Goal: Task Accomplishment & Management: Use online tool/utility

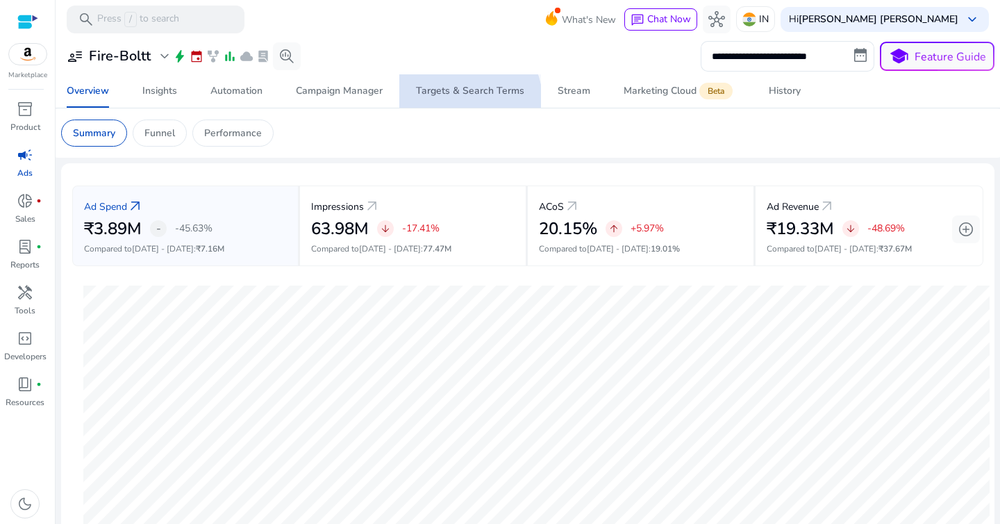
click at [467, 99] on span "Targets & Search Terms" at bounding box center [470, 90] width 108 height 33
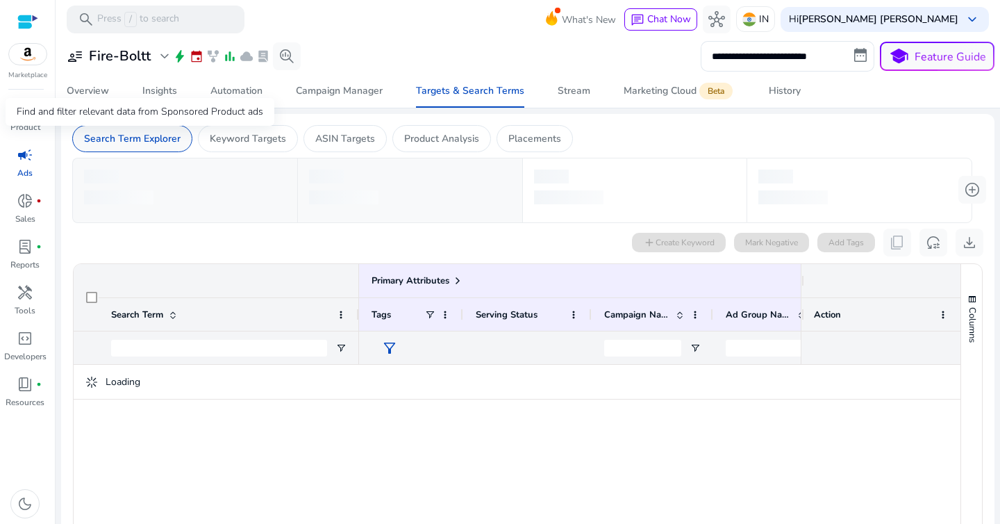
click at [156, 144] on p "Search Term Explorer" at bounding box center [132, 138] width 97 height 15
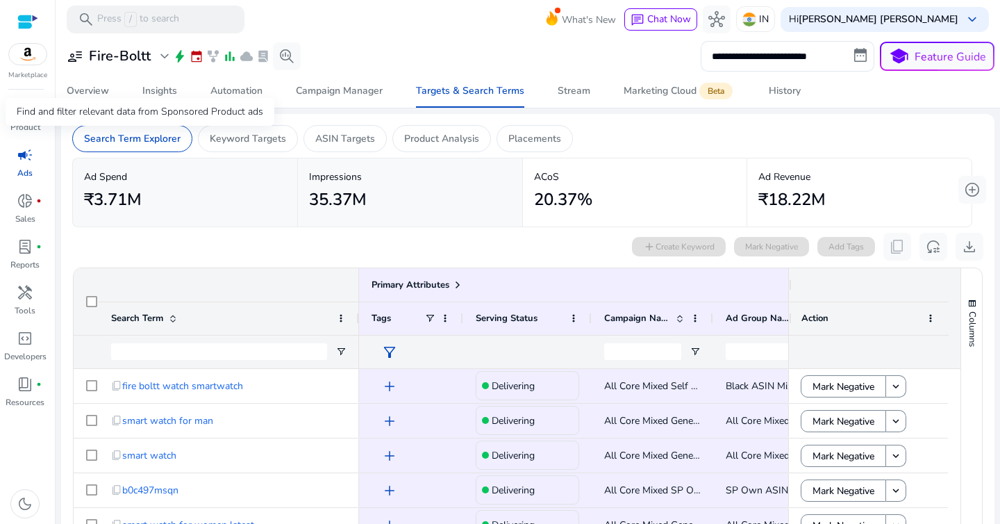
click at [96, 98] on div "Find and filter relevant data from Sponsored Product ads" at bounding box center [140, 112] width 269 height 28
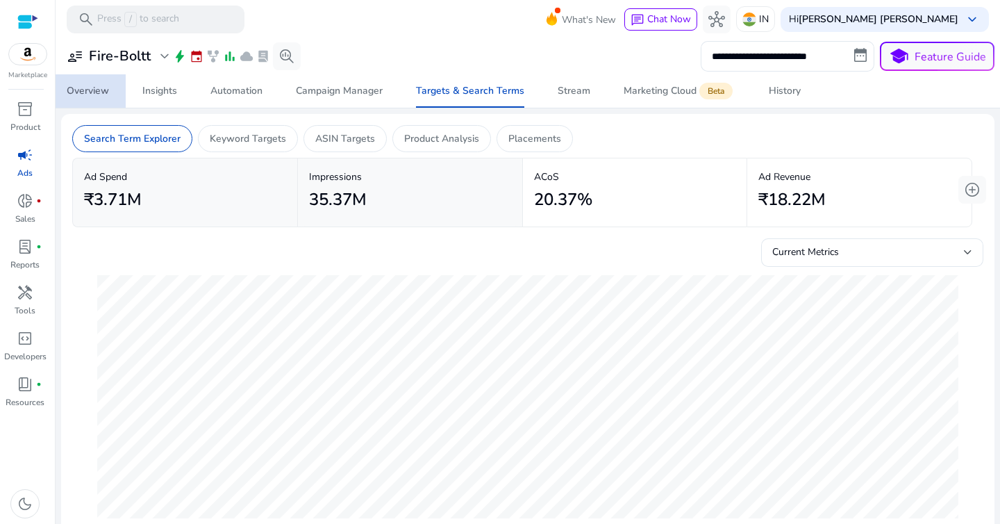
click at [88, 90] on div "Overview" at bounding box center [88, 91] width 42 height 10
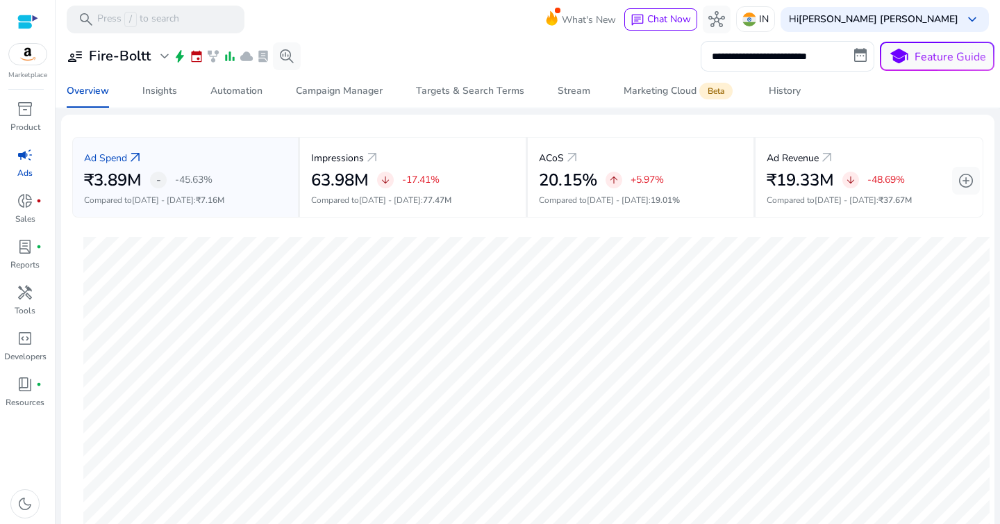
scroll to position [46, 0]
click at [755, 62] on input "**********" at bounding box center [788, 56] width 174 height 31
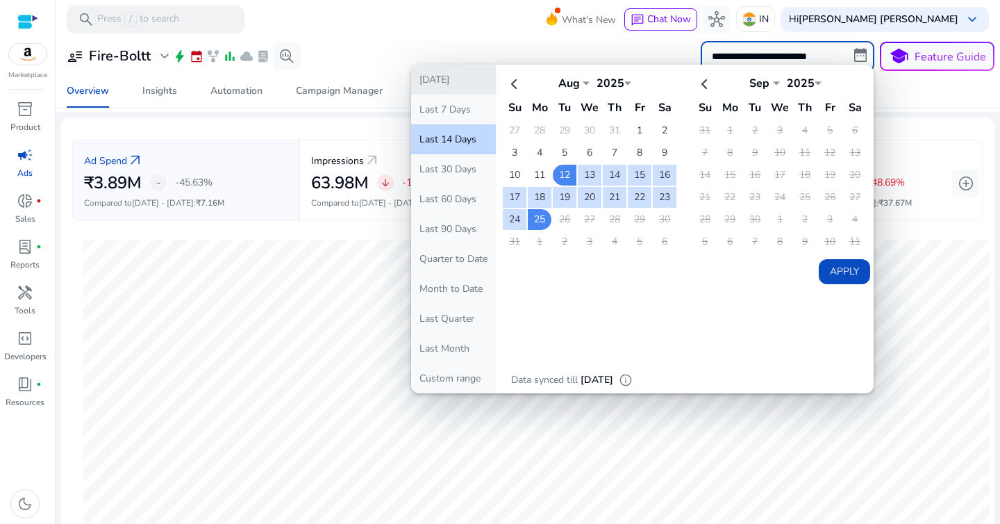
click at [453, 83] on button "[DATE]" at bounding box center [453, 80] width 85 height 30
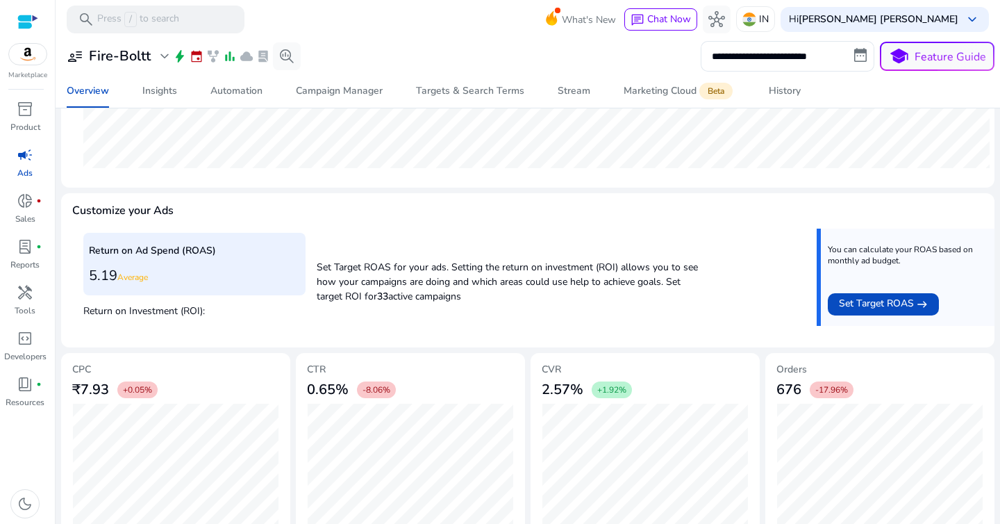
scroll to position [0, 0]
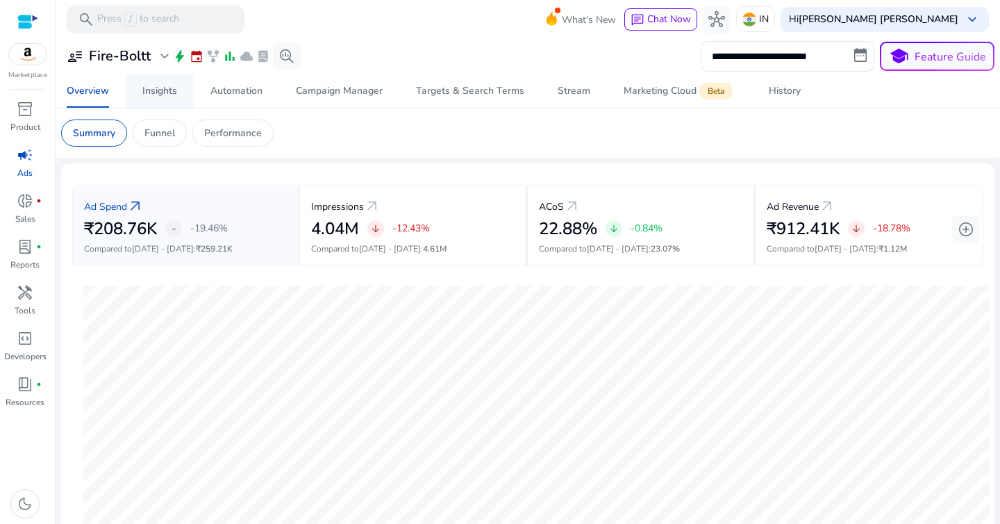
click at [170, 97] on span "Insights" at bounding box center [159, 90] width 35 height 33
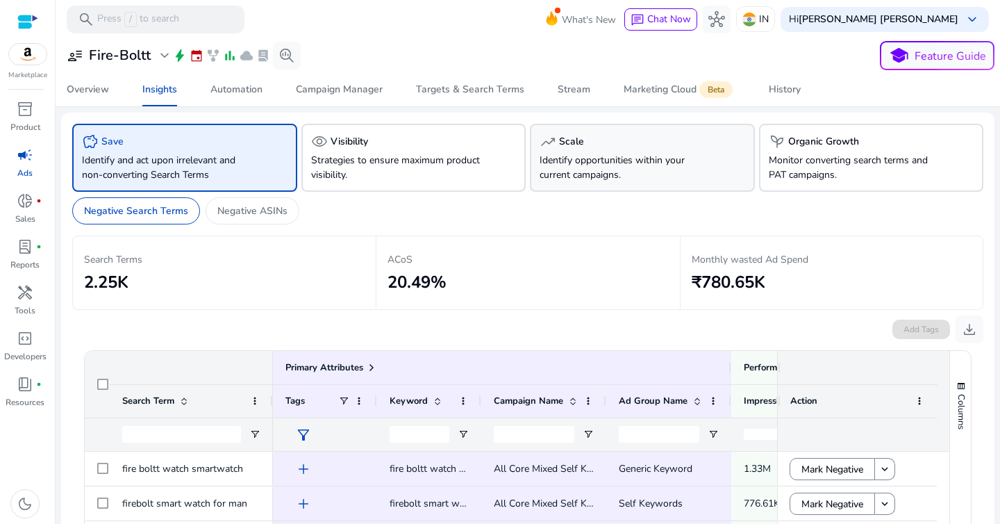
click at [571, 167] on p "Identify opportunities within your current campaigns." at bounding box center [625, 167] width 171 height 29
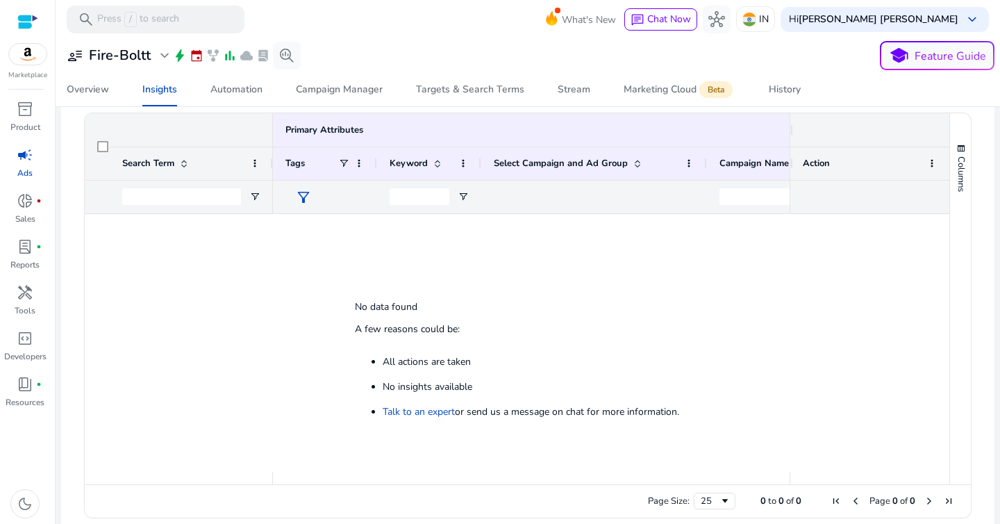
scroll to position [232, 0]
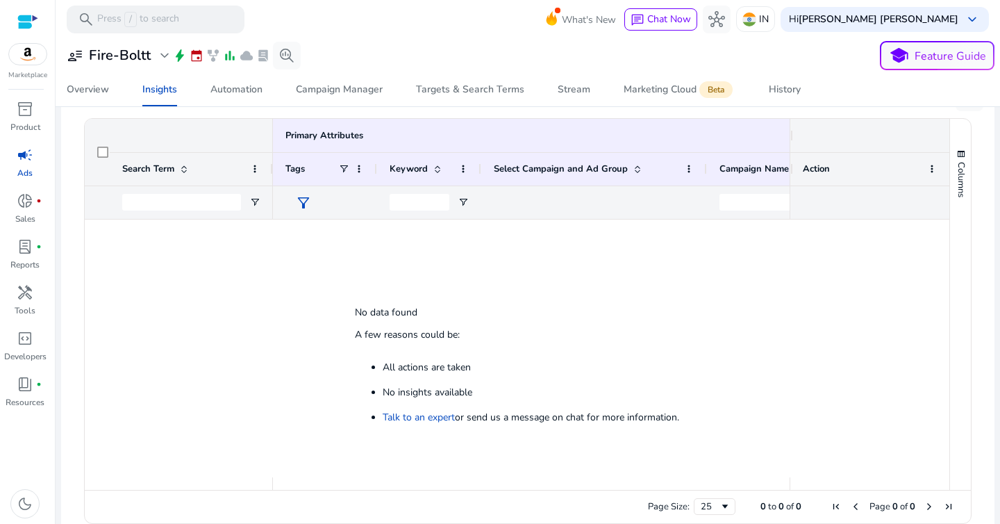
drag, startPoint x: 375, startPoint y: 363, endPoint x: 418, endPoint y: 363, distance: 43.1
click at [408, 363] on ul "All actions are taken No insights available Talk to an expert or send us a mess…" at bounding box center [517, 393] width 324 height 75
click at [456, 363] on li "All actions are taken" at bounding box center [427, 367] width 88 height 13
drag, startPoint x: 348, startPoint y: 333, endPoint x: 458, endPoint y: 333, distance: 109.8
click at [458, 334] on div "No data found A few reasons could be: All actions are taken No insights availab…" at bounding box center [517, 371] width 352 height 169
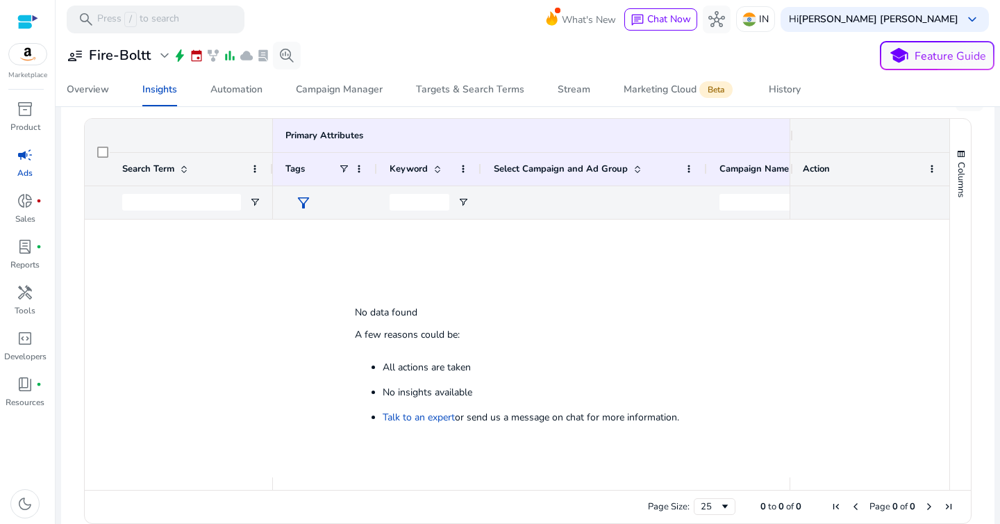
click at [458, 333] on div "No data found A few reasons could be: All actions are taken No insights availab…" at bounding box center [517, 371] width 352 height 169
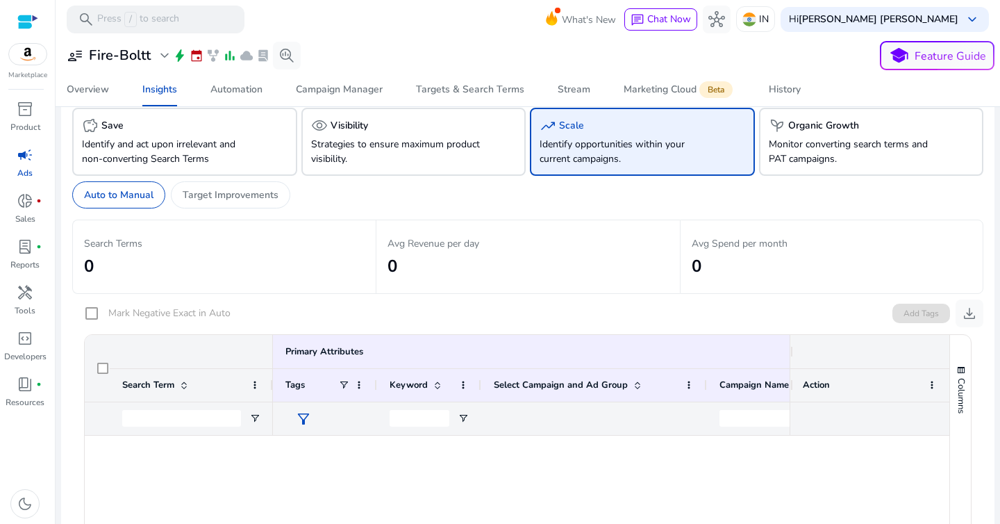
scroll to position [0, 0]
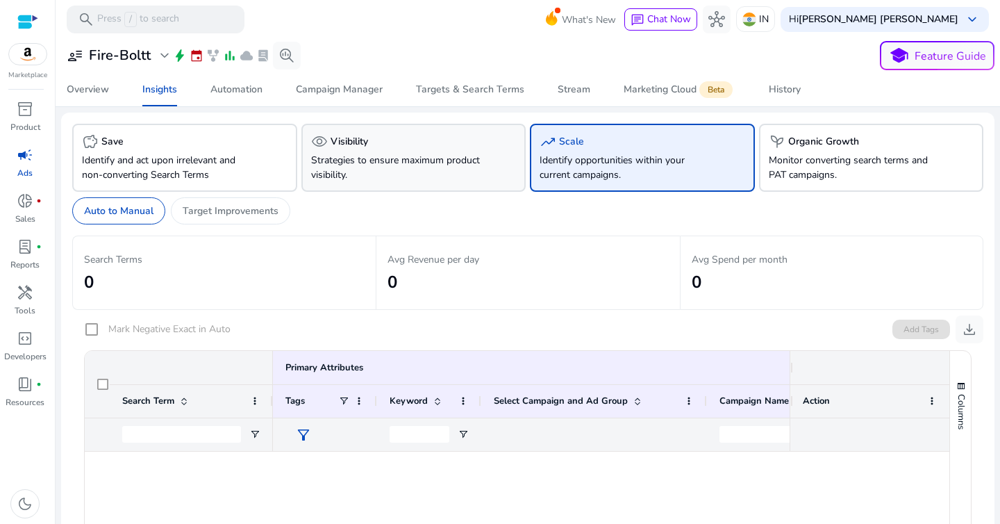
click at [388, 158] on p "Strategies to ensure maximum product visibility." at bounding box center [396, 167] width 171 height 29
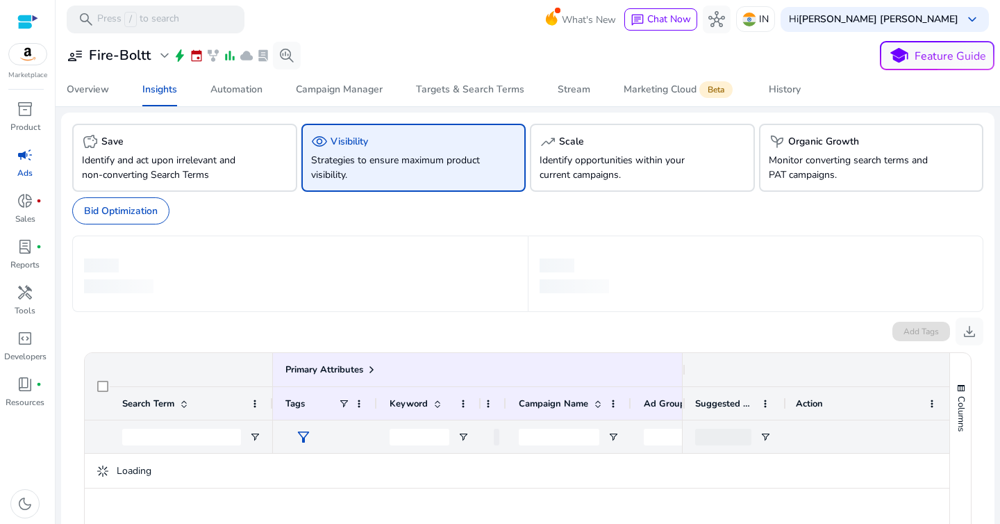
scroll to position [12, 0]
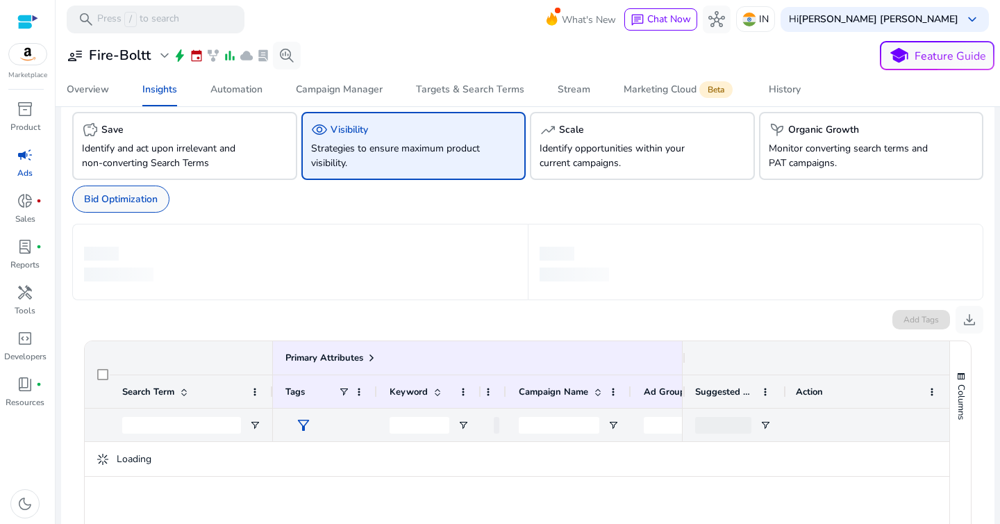
click at [141, 203] on p "Bid Optimization" at bounding box center [121, 199] width 74 height 15
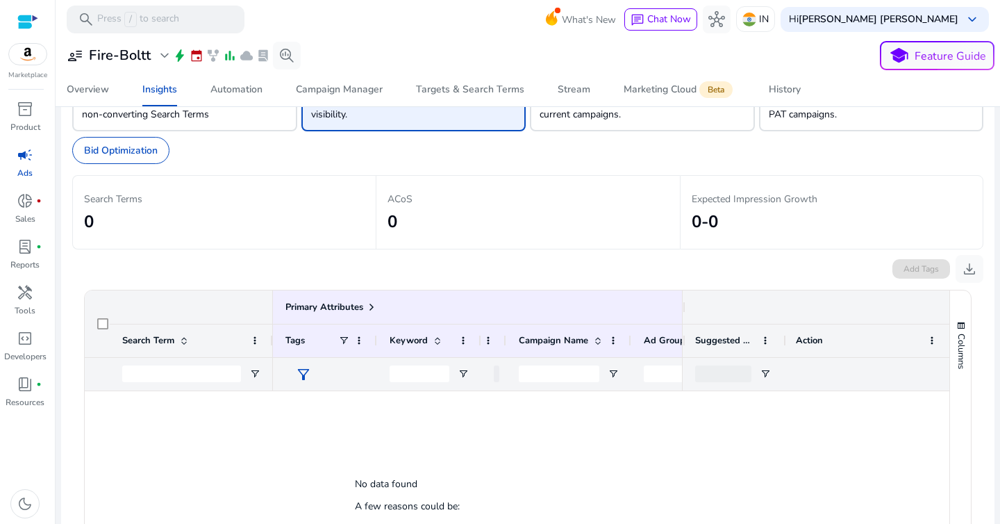
scroll to position [0, 0]
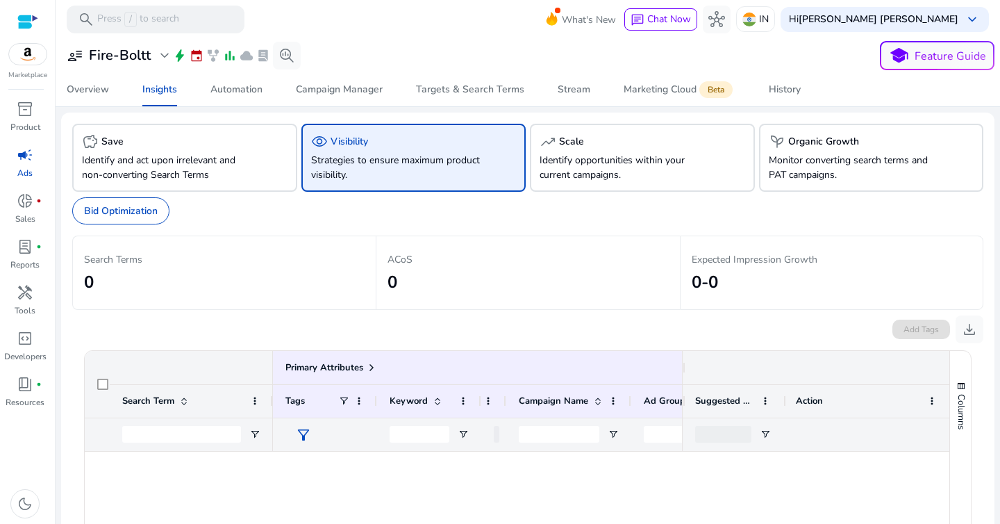
click at [326, 276] on h2 "0" at bounding box center [224, 282] width 281 height 20
click at [431, 274] on h2 "0" at bounding box center [528, 282] width 281 height 20
click at [215, 147] on div "savings Save" at bounding box center [185, 141] width 206 height 17
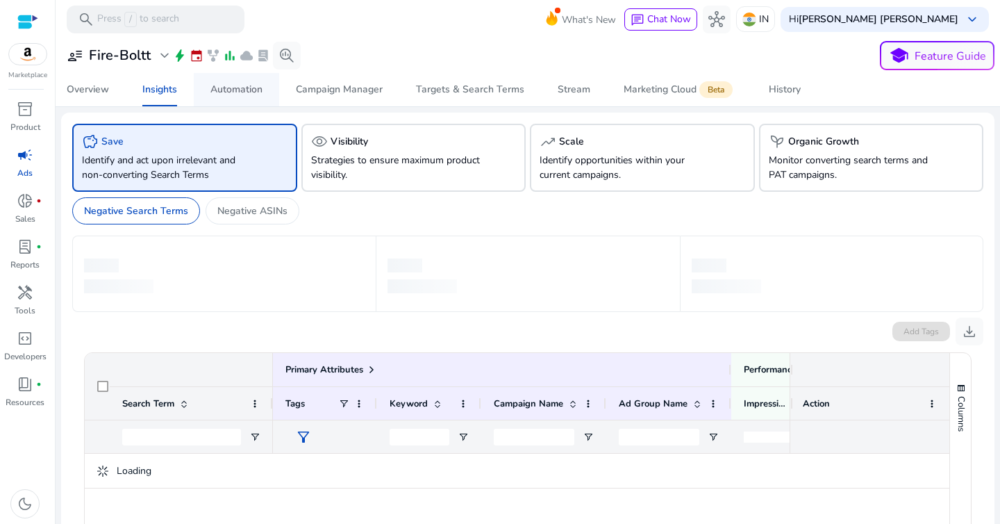
click at [224, 94] on div "Automation" at bounding box center [236, 90] width 52 height 10
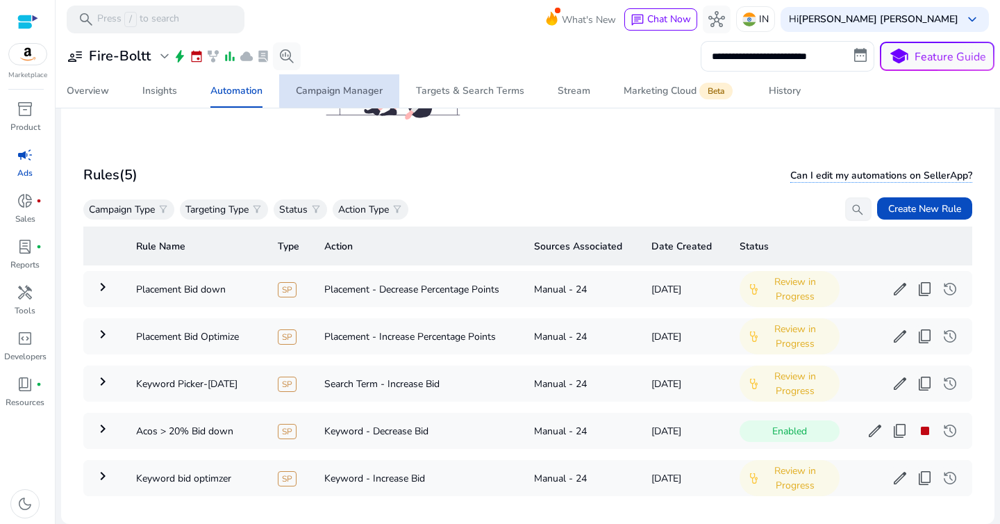
click at [346, 90] on div "Campaign Manager" at bounding box center [339, 91] width 87 height 10
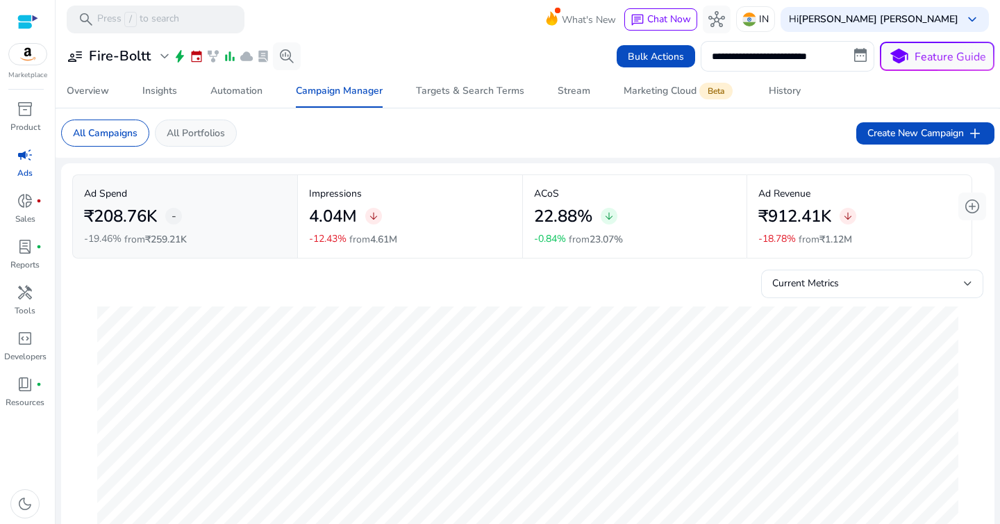
click at [228, 129] on div "All Portfolios" at bounding box center [196, 132] width 82 height 27
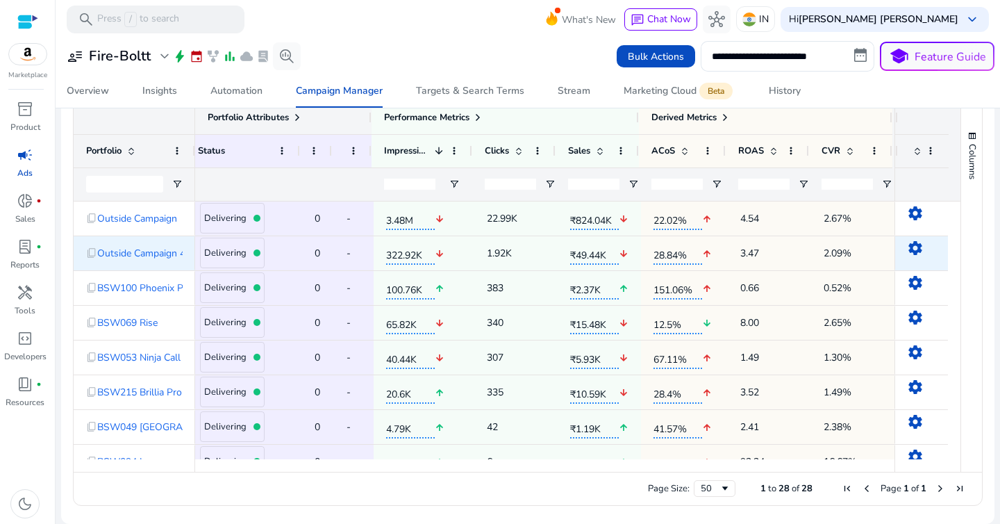
click at [705, 243] on mat-icon "arrow_upward" at bounding box center [707, 254] width 10 height 28
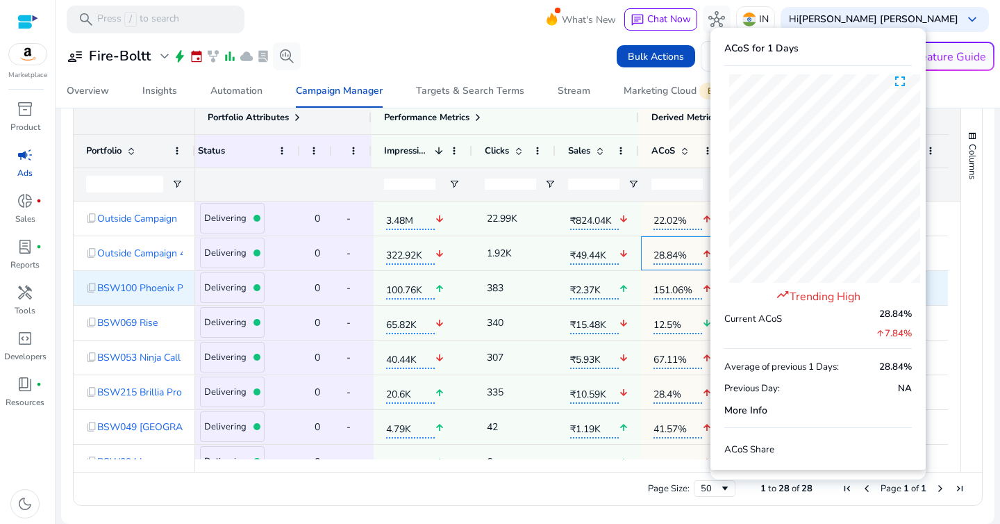
click at [624, 272] on div "₹2.37K arrow_upward" at bounding box center [599, 288] width 83 height 34
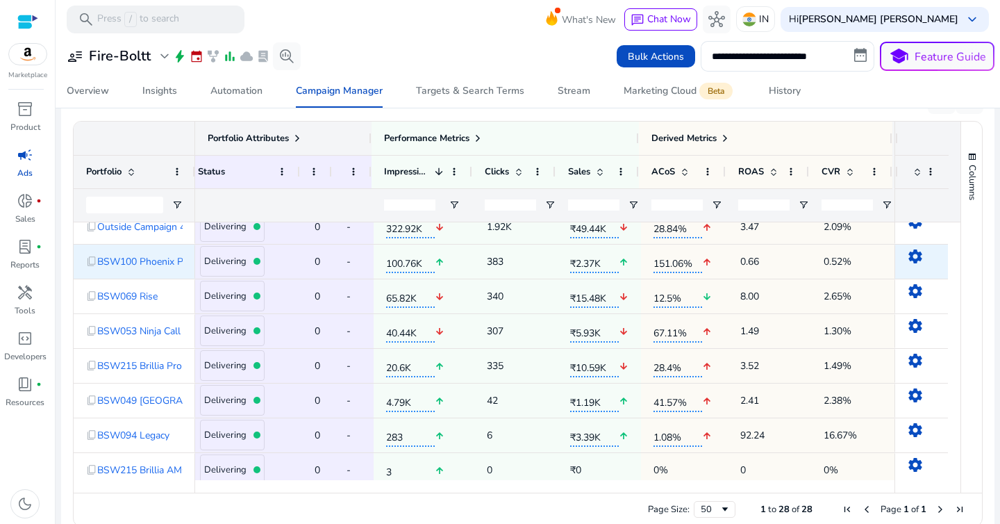
click at [779, 255] on span "0.66" at bounding box center [770, 261] width 58 height 28
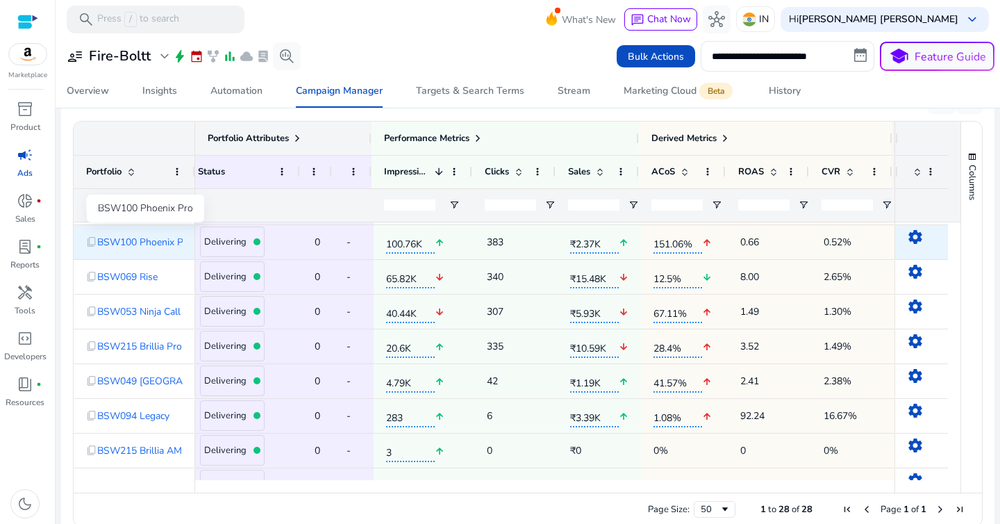
click at [163, 239] on span "BSW100 Phoenix Pro" at bounding box center [144, 242] width 95 height 28
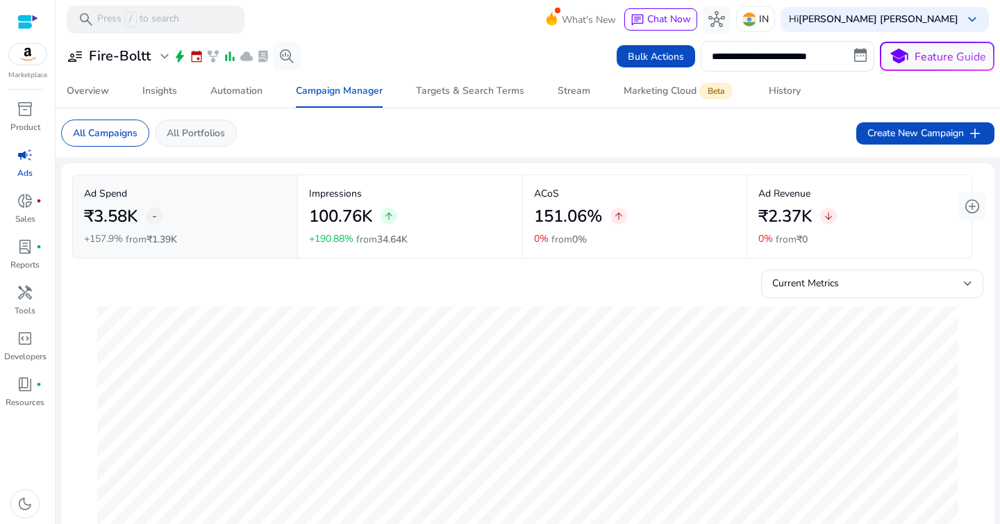
click at [213, 135] on p "All Portfolios" at bounding box center [196, 133] width 58 height 15
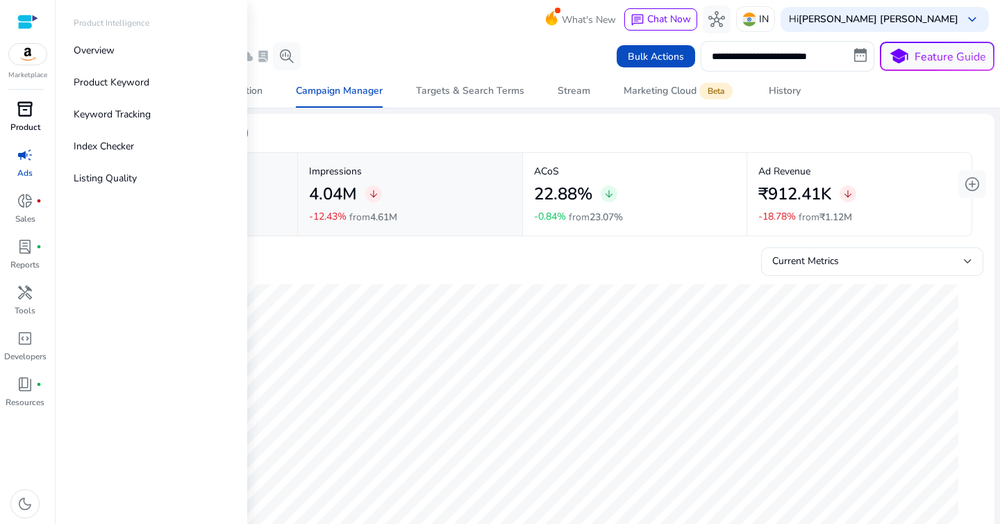
click at [28, 111] on span "inventory_2" at bounding box center [25, 109] width 17 height 17
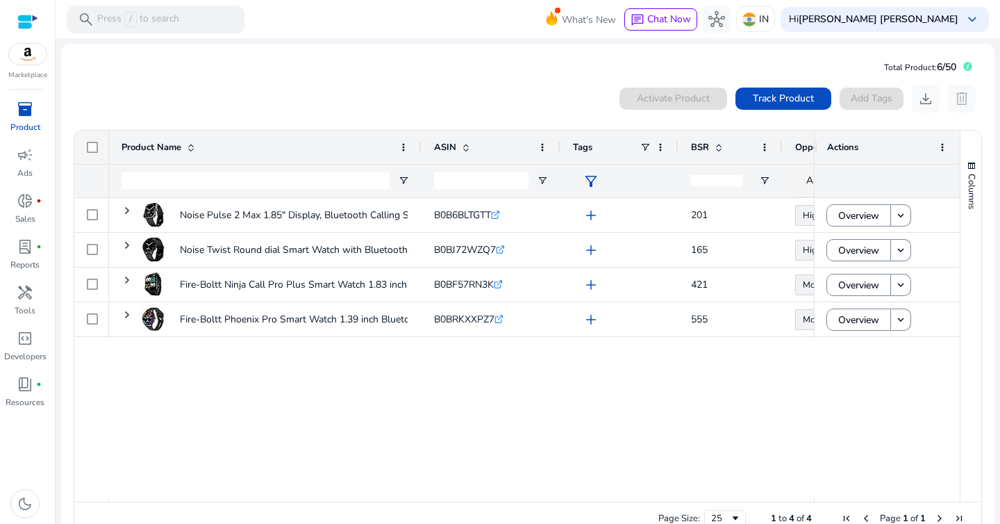
click at [452, 96] on div "0 products selected Activate Product Track Product Add Tags download delete" at bounding box center [528, 99] width 910 height 28
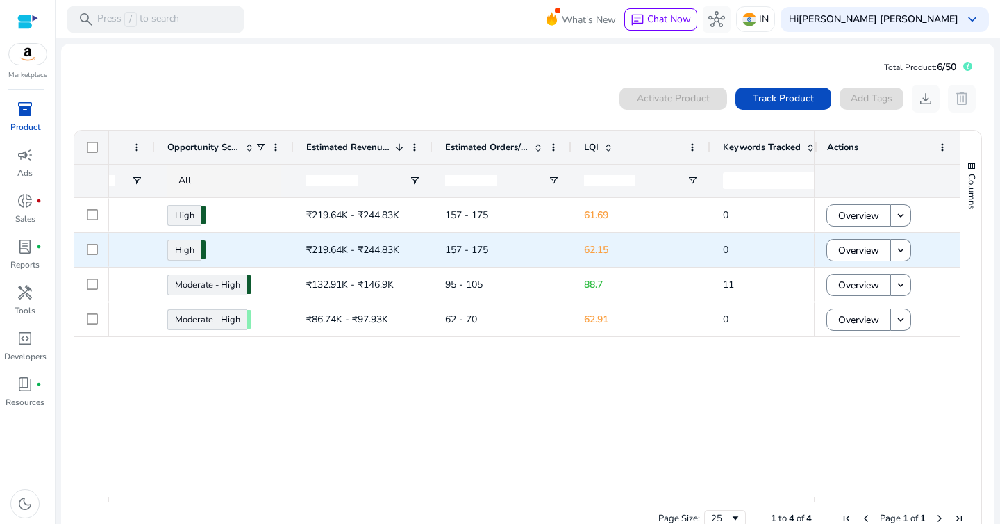
scroll to position [0, 638]
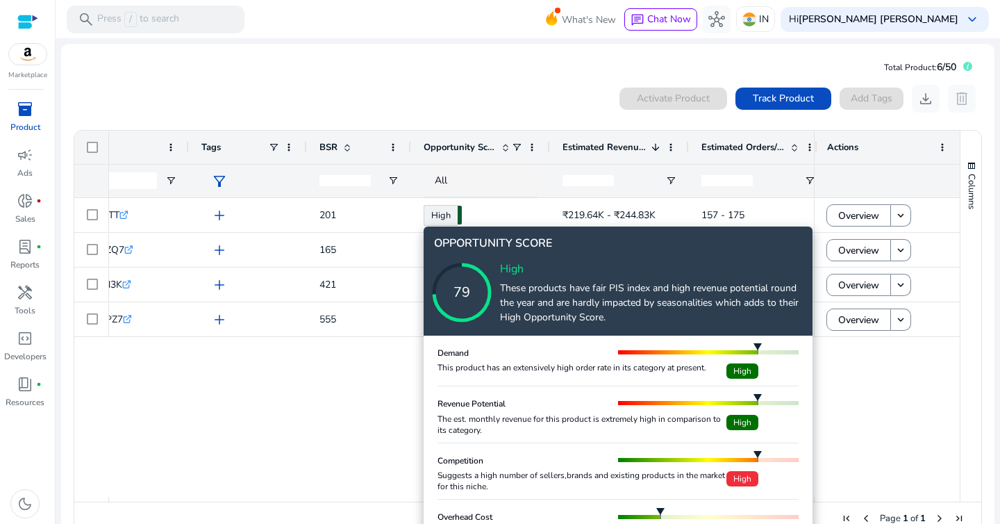
click at [413, 240] on icon at bounding box center [475, 278] width 139 height 139
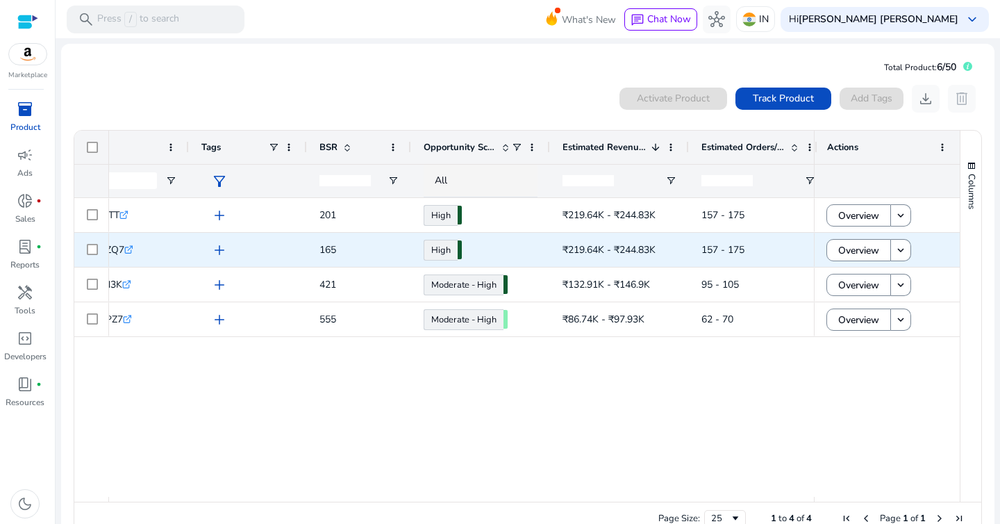
click at [363, 254] on span "165" at bounding box center [359, 249] width 79 height 28
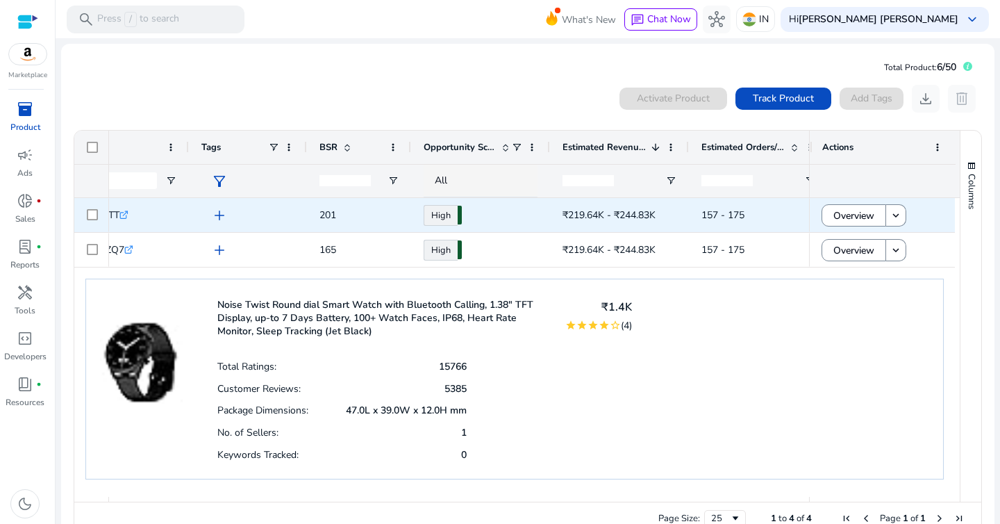
click at [390, 212] on span "201" at bounding box center [359, 215] width 79 height 28
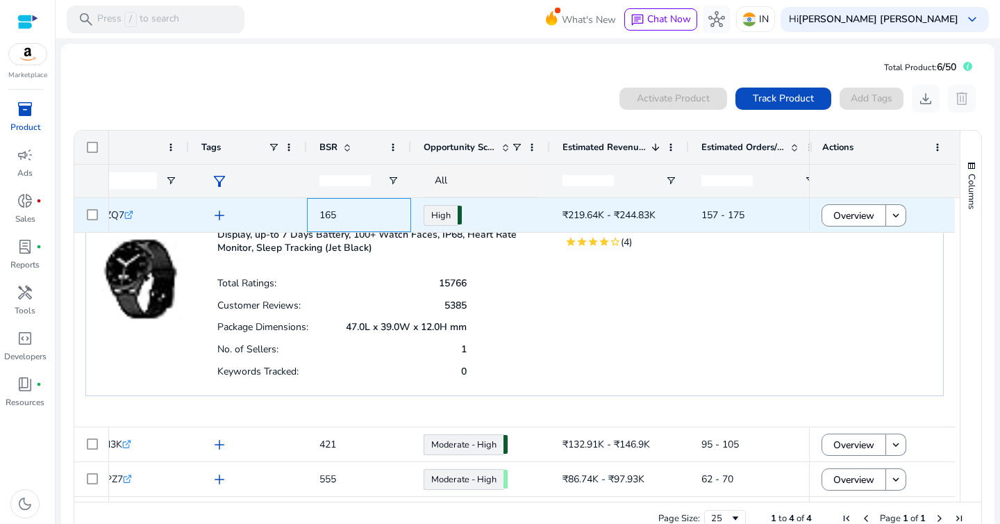
click at [392, 214] on span "165" at bounding box center [359, 215] width 79 height 28
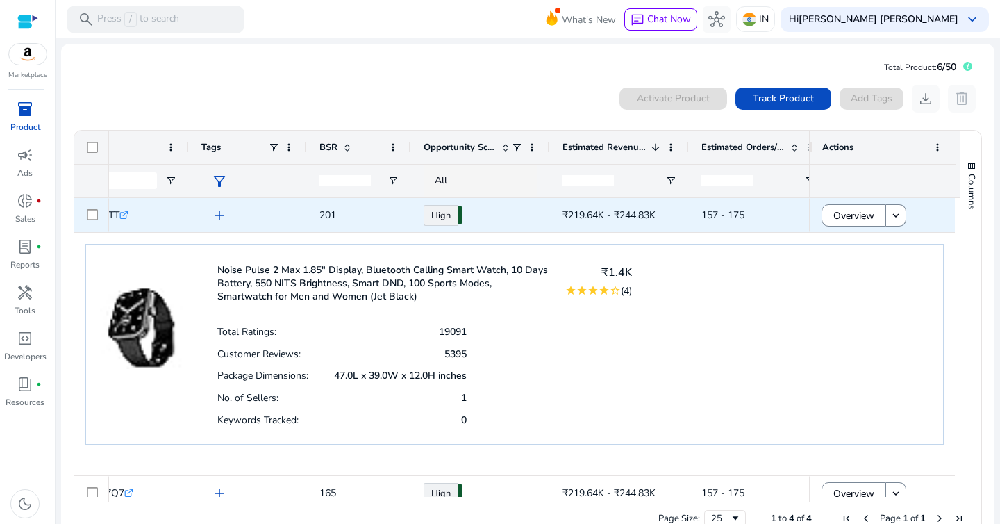
click at [391, 220] on span "201" at bounding box center [359, 215] width 79 height 28
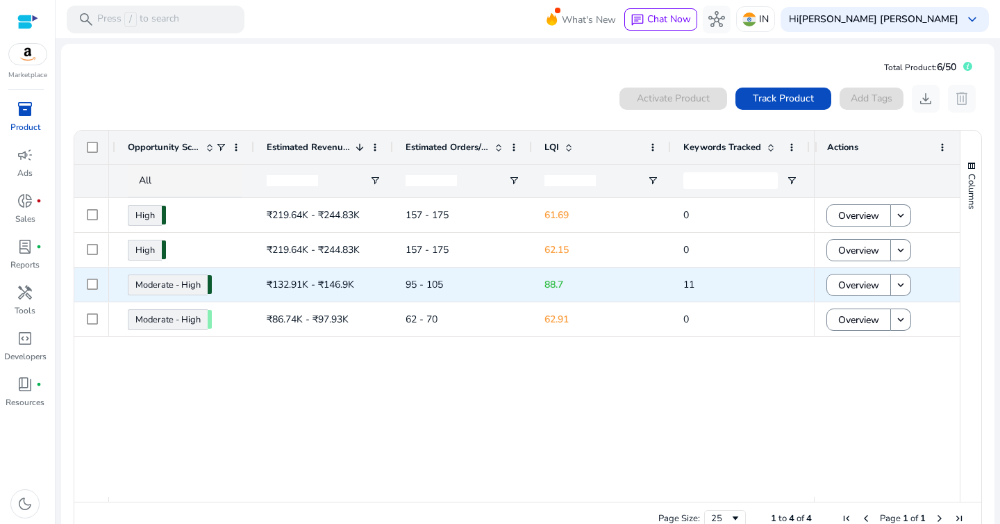
click at [349, 286] on span "₹132.91K - ₹146.9K" at bounding box center [311, 284] width 88 height 13
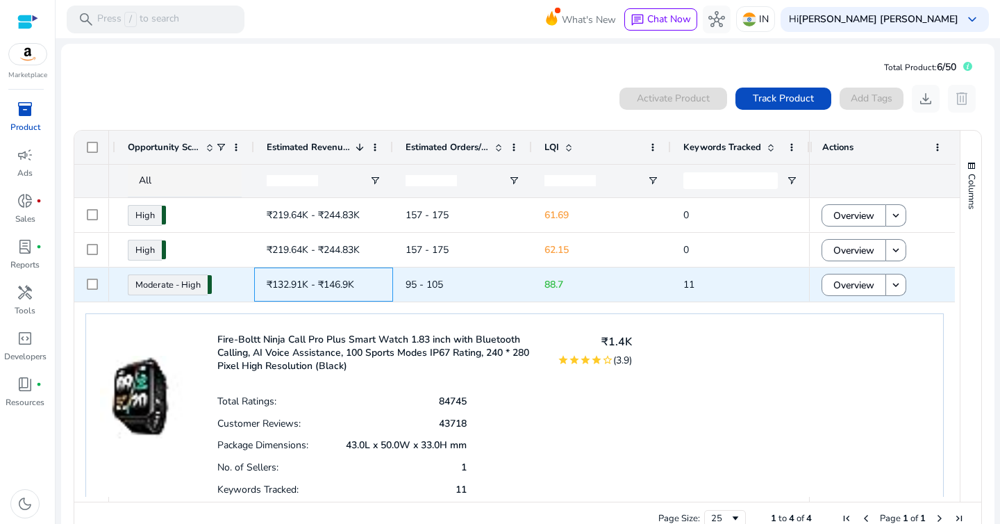
click at [349, 286] on span "₹132.91K - ₹146.9K" at bounding box center [311, 284] width 88 height 13
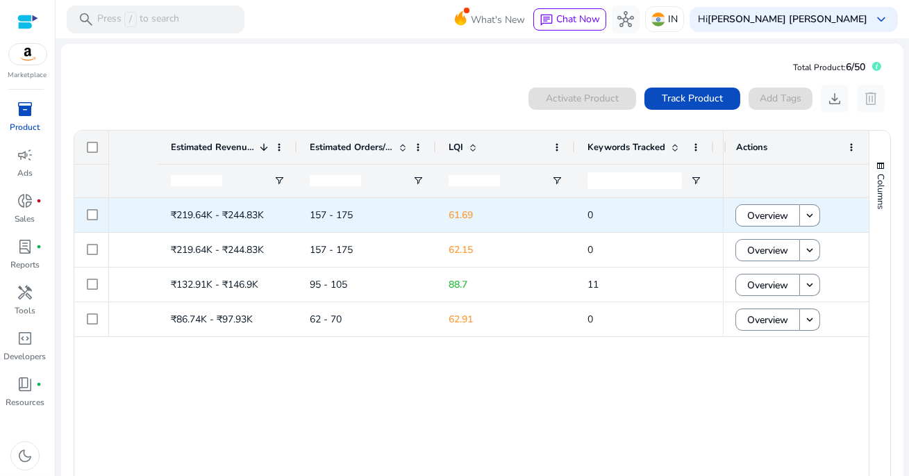
scroll to position [0, 1101]
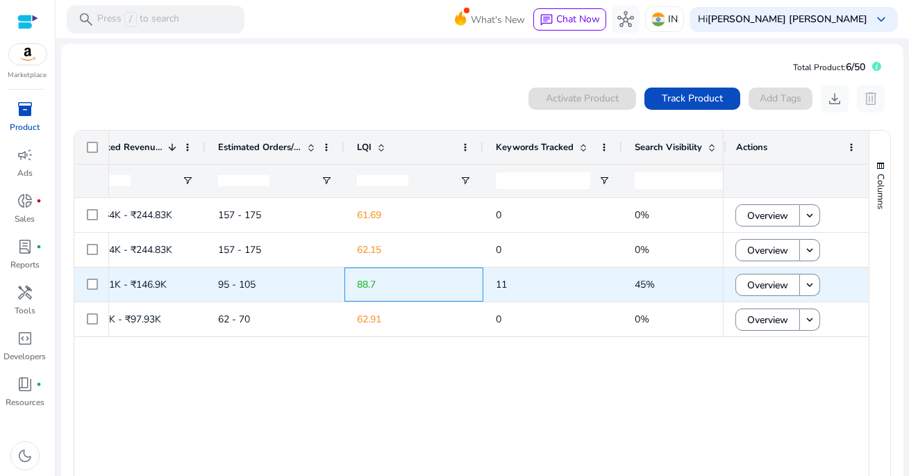
drag, startPoint x: 475, startPoint y: 282, endPoint x: 540, endPoint y: 283, distance: 64.6
click at [540, 283] on div "₹132.91K - ₹146.9K 11 45% ₹1.4K 88.7 95 - 105 Moderate - High 73.14" at bounding box center [277, 284] width 2046 height 35
click at [540, 283] on span "11" at bounding box center [553, 284] width 114 height 28
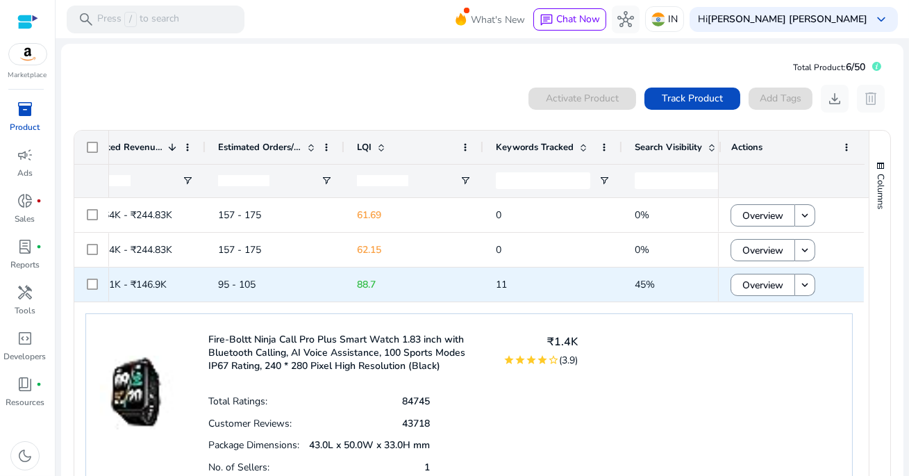
click at [457, 281] on p "88.7" at bounding box center [414, 284] width 114 height 28
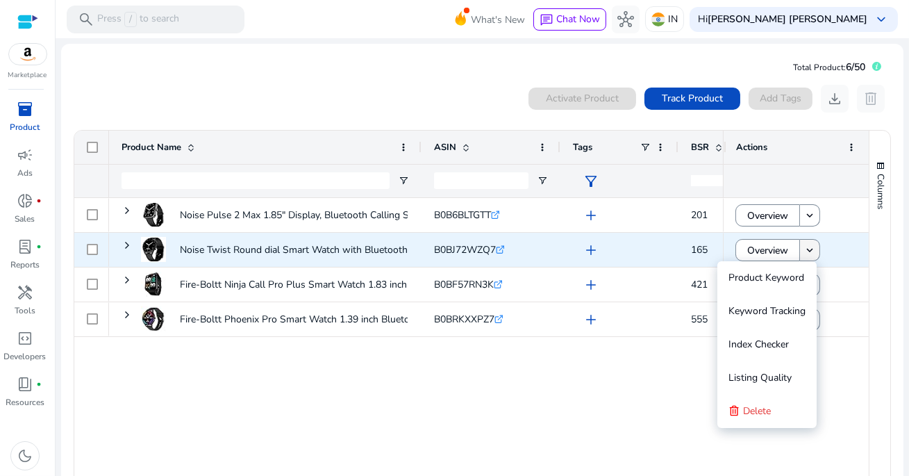
click at [804, 250] on mat-icon "keyboard_arrow_down" at bounding box center [810, 250] width 13 height 13
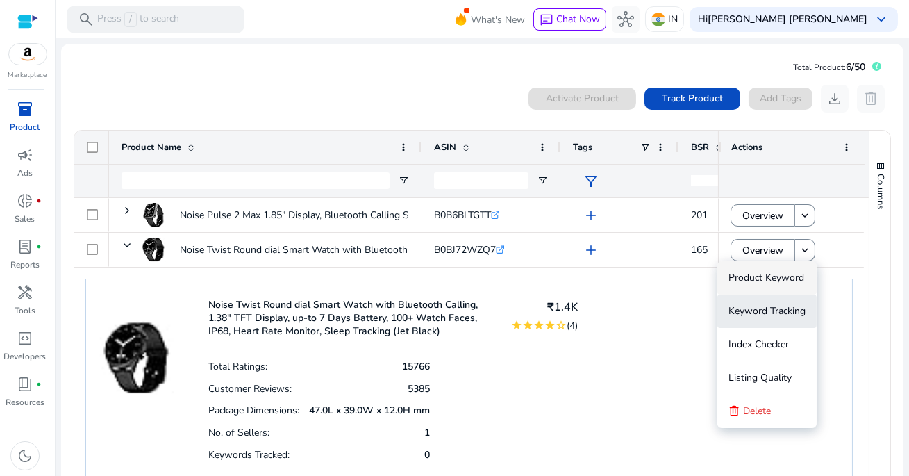
click at [754, 316] on span "Keyword Tracking" at bounding box center [767, 310] width 77 height 13
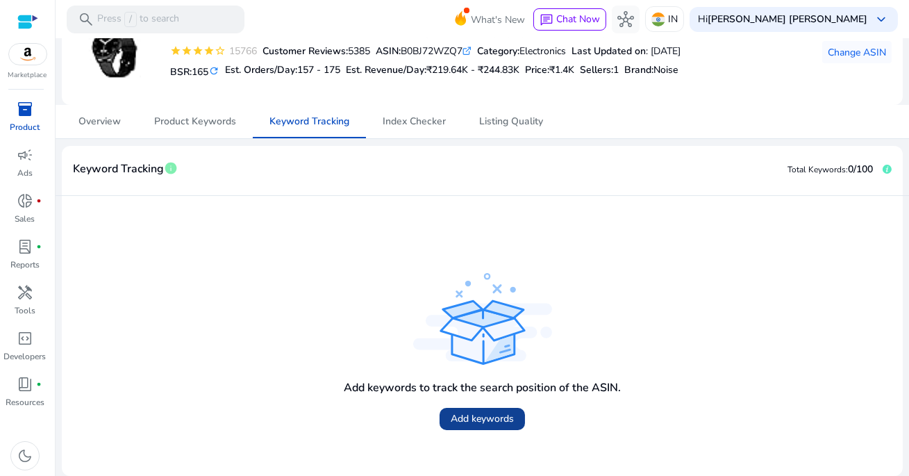
click at [475, 425] on span at bounding box center [482, 418] width 85 height 33
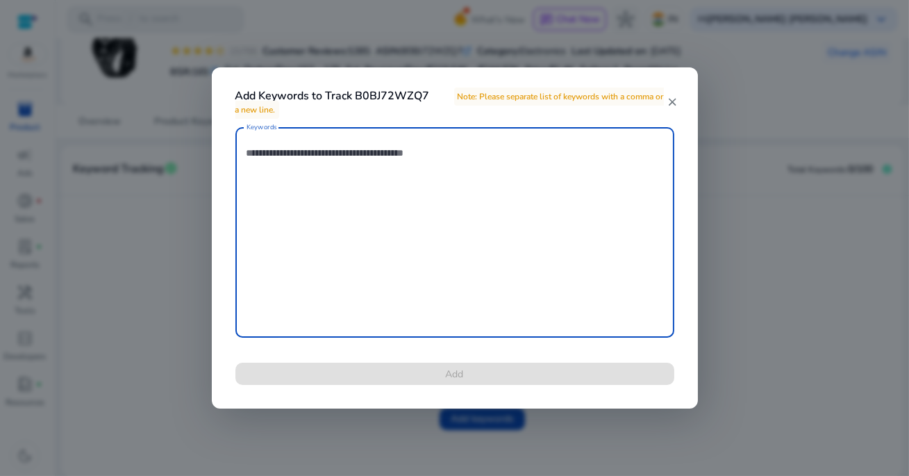
click at [365, 185] on textarea "Keywords" at bounding box center [455, 232] width 417 height 197
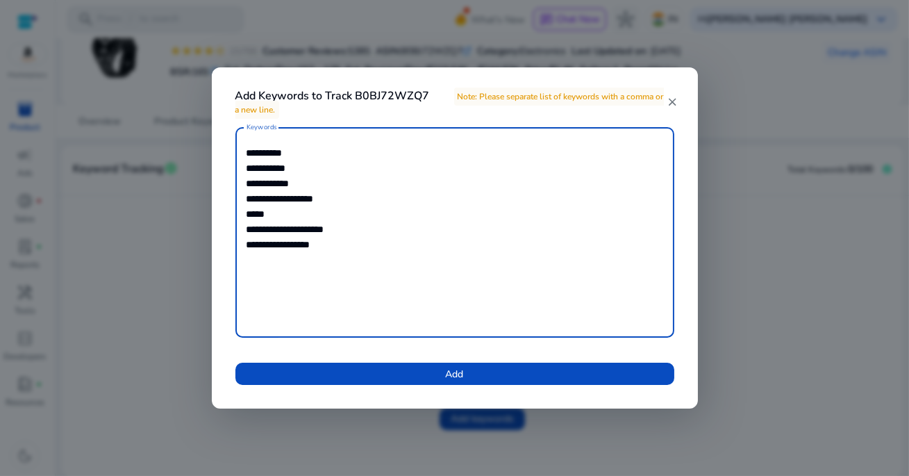
type textarea "**********"
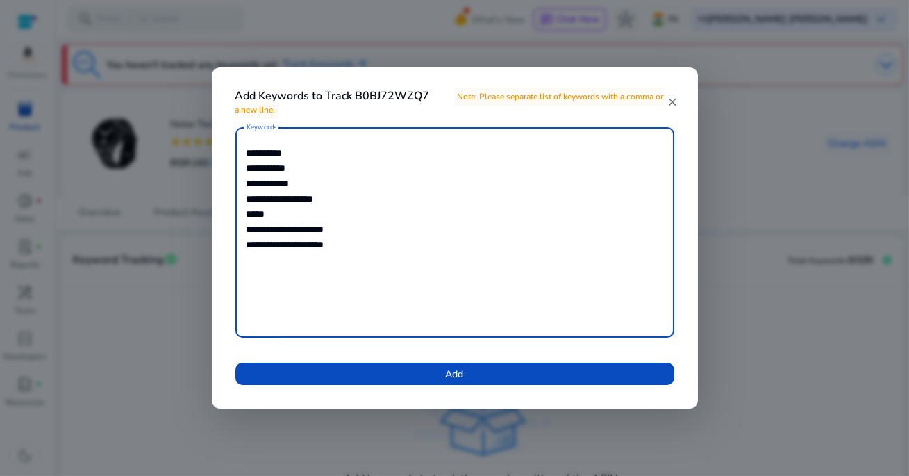
scroll to position [91, 0]
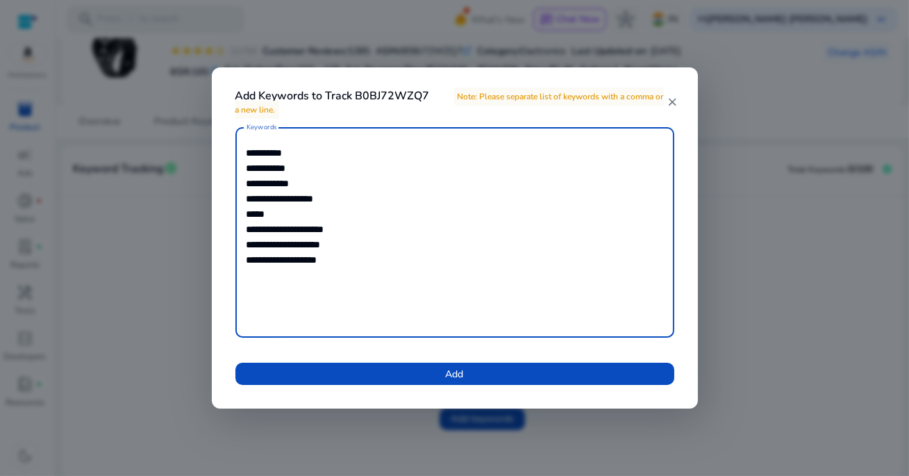
click at [326, 261] on textarea "**********" at bounding box center [455, 232] width 417 height 197
type textarea "**********"
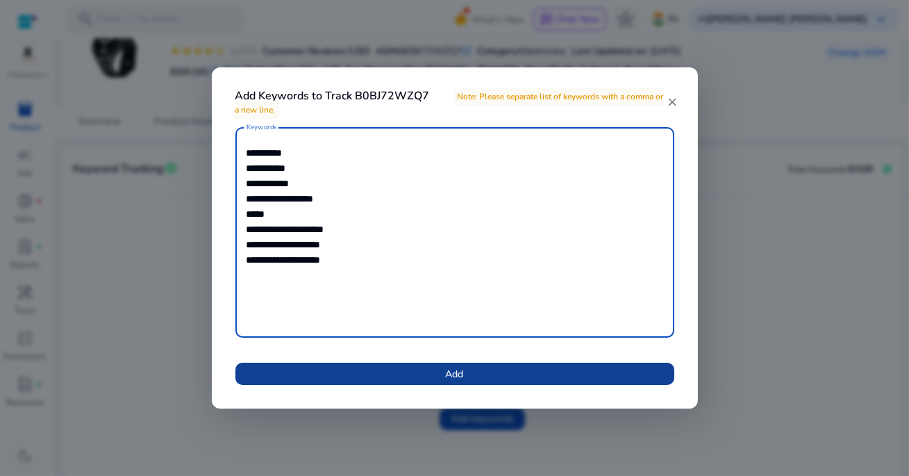
click at [468, 378] on span at bounding box center [454, 373] width 439 height 33
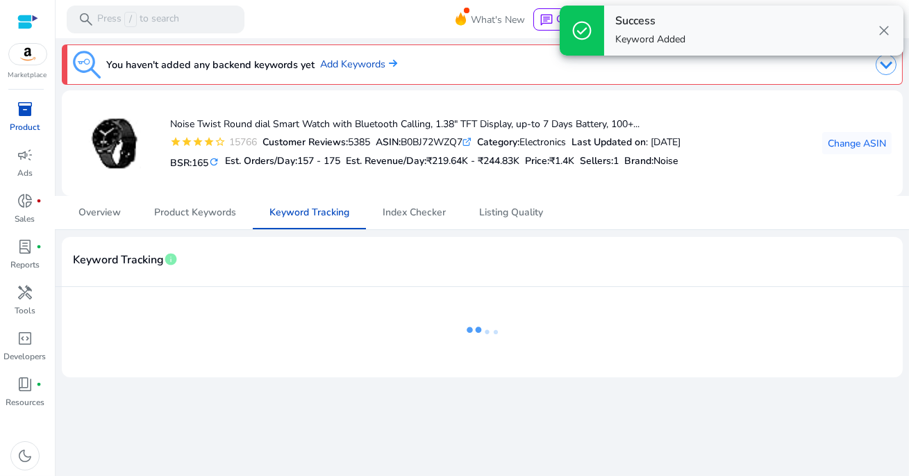
click at [882, 32] on span "close" at bounding box center [884, 30] width 17 height 17
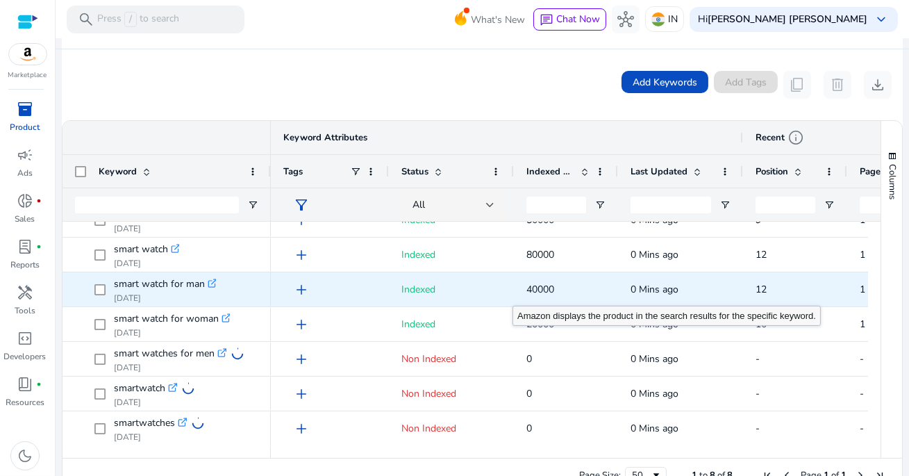
scroll to position [0, 0]
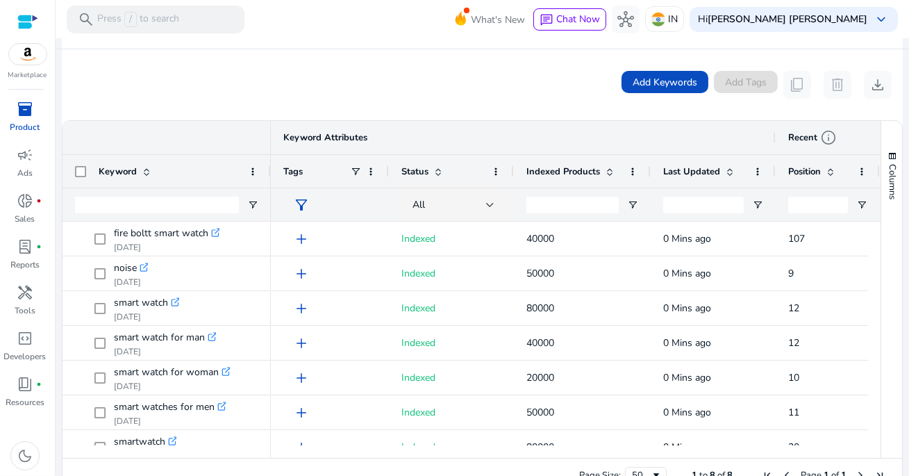
drag, startPoint x: 615, startPoint y: 170, endPoint x: 647, endPoint y: 183, distance: 34.6
click at [647, 183] on div at bounding box center [650, 171] width 6 height 33
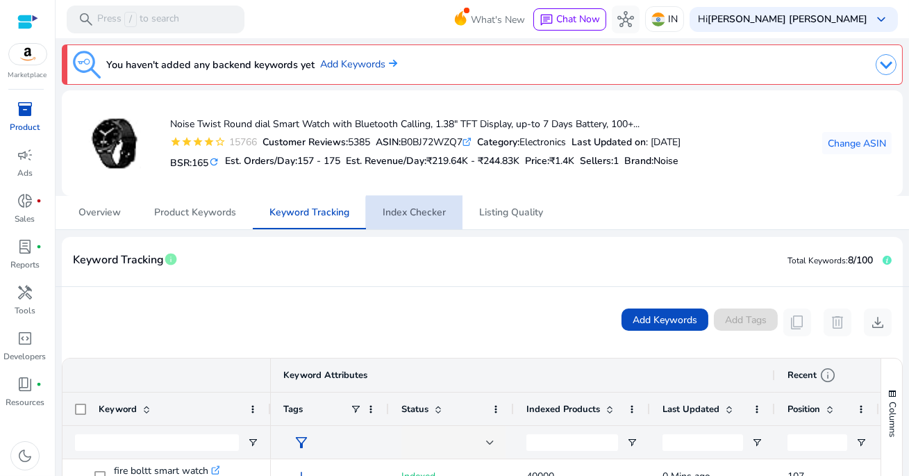
click at [418, 215] on span "Index Checker" at bounding box center [414, 213] width 63 height 10
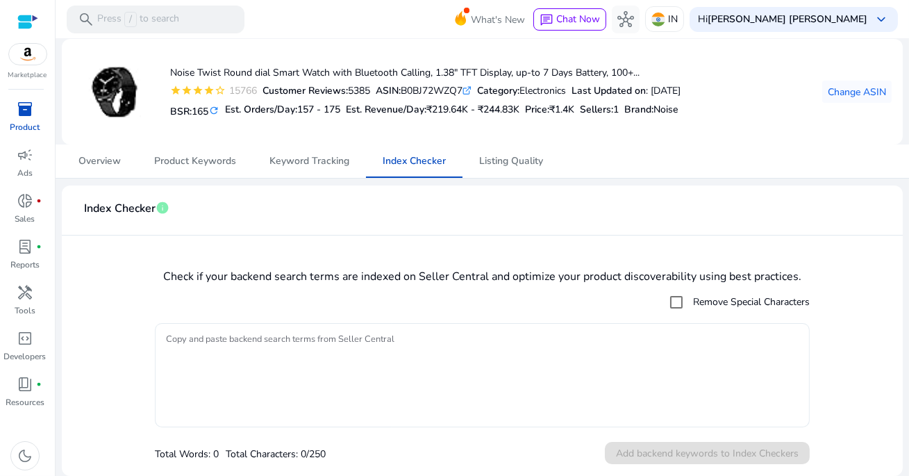
click at [498, 361] on textarea "Copy and paste backend search terms from Seller Central" at bounding box center [482, 375] width 633 height 90
click at [570, 290] on mat-checkbox "Remove Special Characters" at bounding box center [482, 302] width 655 height 28
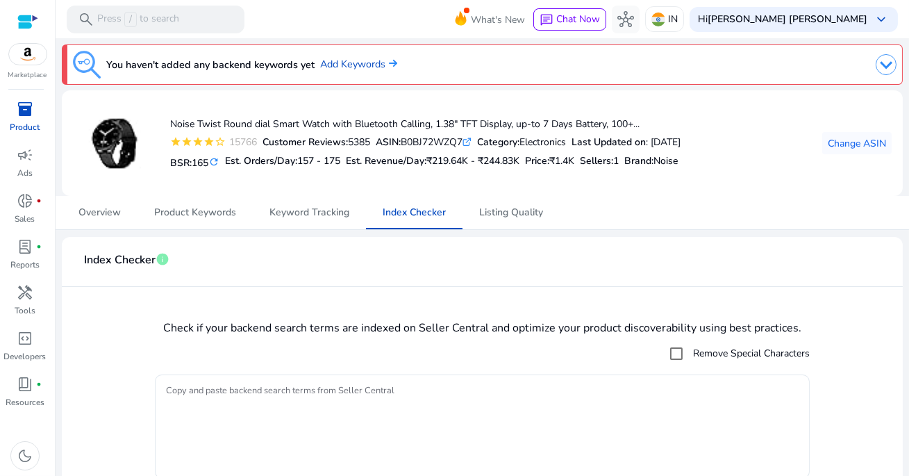
click at [13, 116] on div "inventory_2" at bounding box center [25, 109] width 39 height 22
